Goal: Task Accomplishment & Management: Use online tool/utility

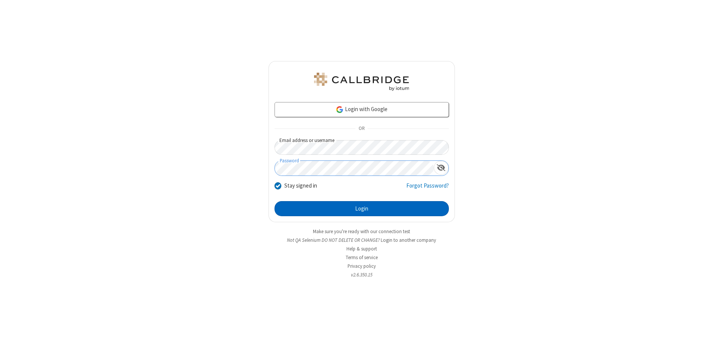
click at [361, 208] on button "Login" at bounding box center [361, 208] width 174 height 15
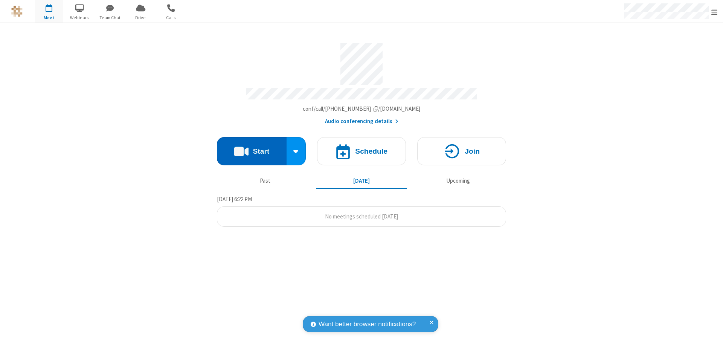
click at [251, 148] on button "Start" at bounding box center [252, 151] width 70 height 28
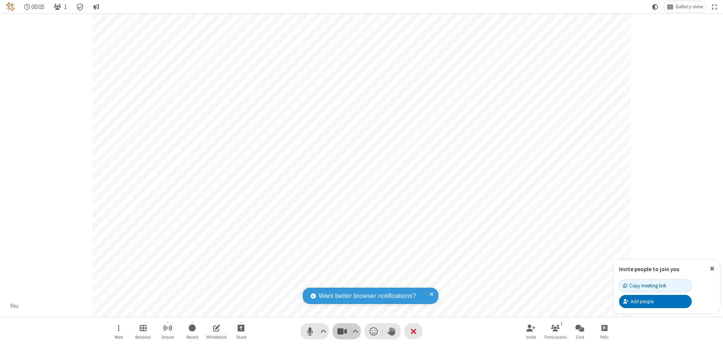
click at [342, 331] on span "Stop video (⌘+Shift+V)" at bounding box center [341, 331] width 11 height 11
click at [342, 331] on span "Start video (⌘+Shift+V)" at bounding box center [341, 331] width 11 height 11
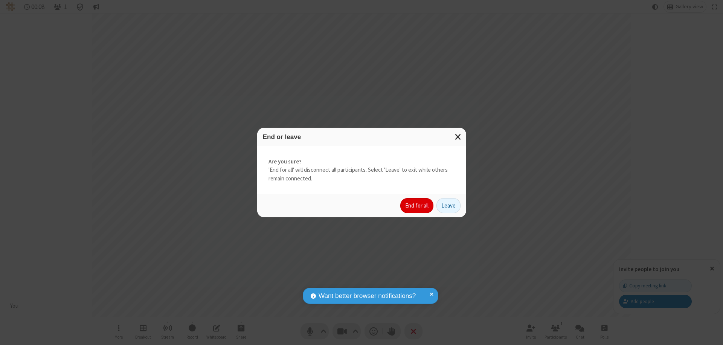
click at [417, 205] on button "End for all" at bounding box center [416, 205] width 33 height 15
